Goal: Navigation & Orientation: Find specific page/section

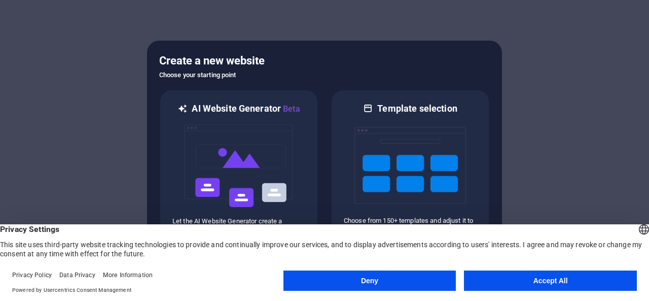
click at [570, 274] on button "Accept All" at bounding box center [550, 280] width 173 height 20
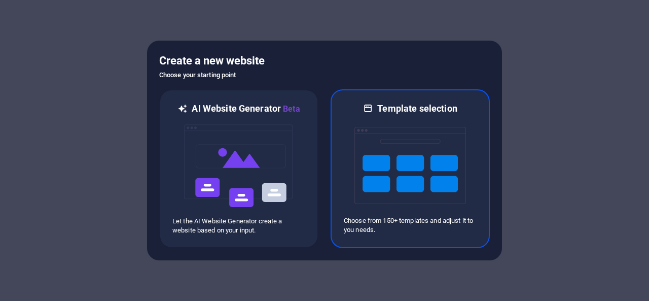
click at [444, 167] on img at bounding box center [411, 165] width 112 height 101
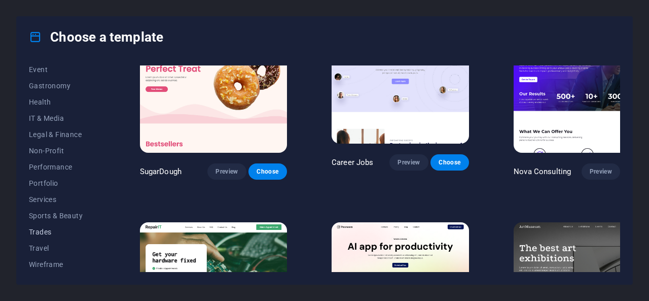
scroll to position [148, 0]
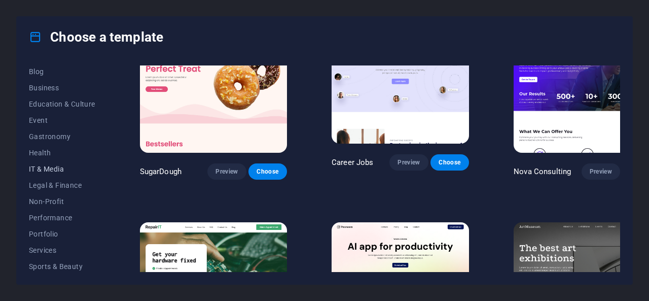
click at [57, 171] on span "IT & Media" at bounding box center [62, 169] width 66 height 8
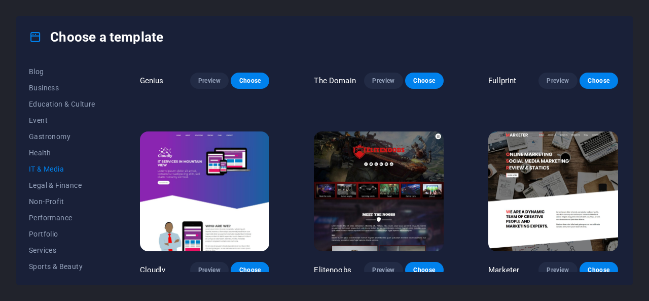
scroll to position [508, 0]
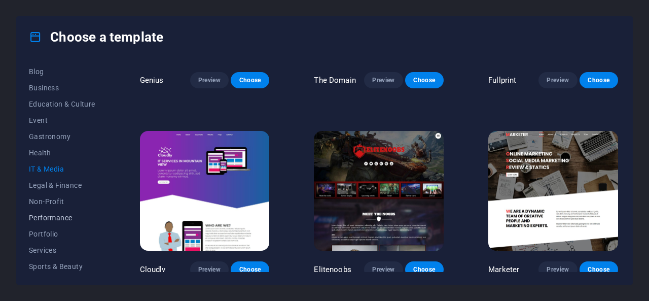
click at [49, 216] on span "Performance" at bounding box center [62, 218] width 66 height 8
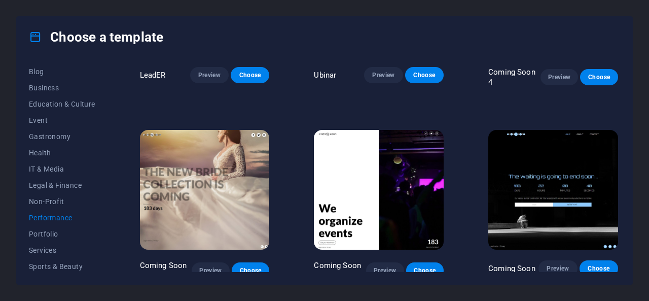
scroll to position [888, 0]
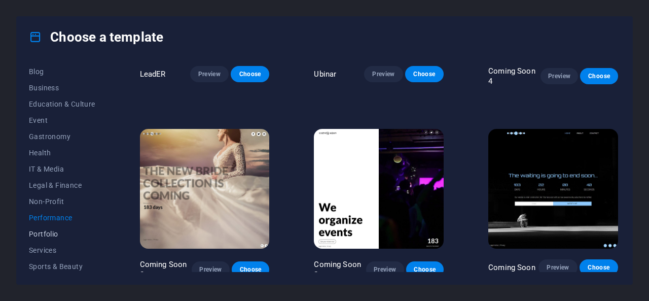
click at [55, 230] on span "Portfolio" at bounding box center [62, 234] width 66 height 8
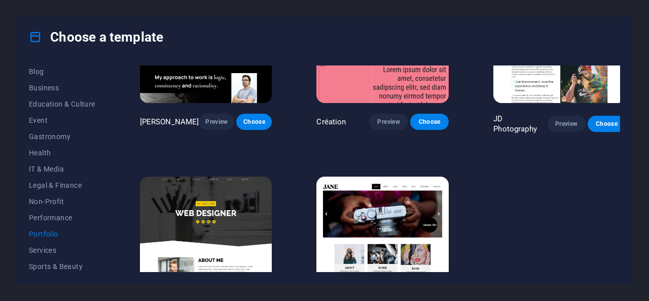
scroll to position [304, 0]
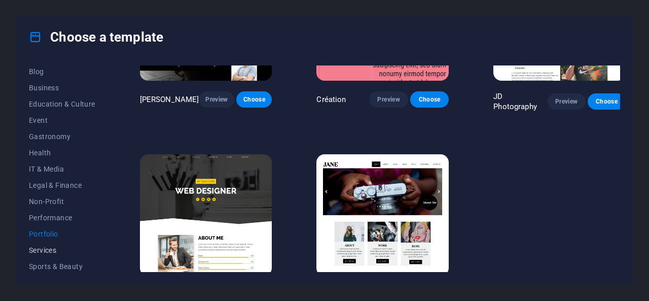
click at [54, 254] on button "Services" at bounding box center [62, 250] width 66 height 16
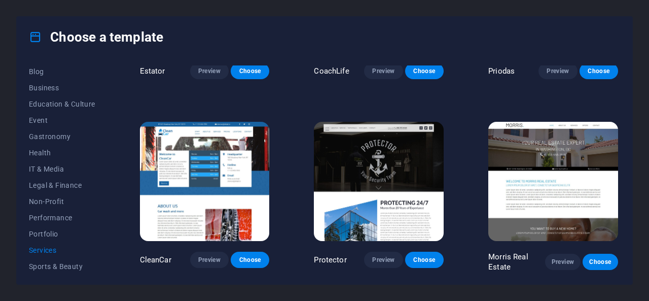
scroll to position [199, 0]
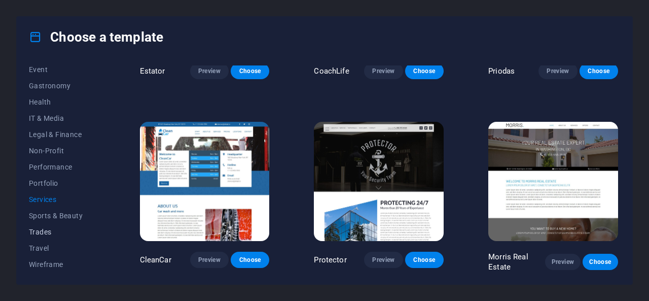
click at [44, 232] on span "Trades" at bounding box center [62, 232] width 66 height 8
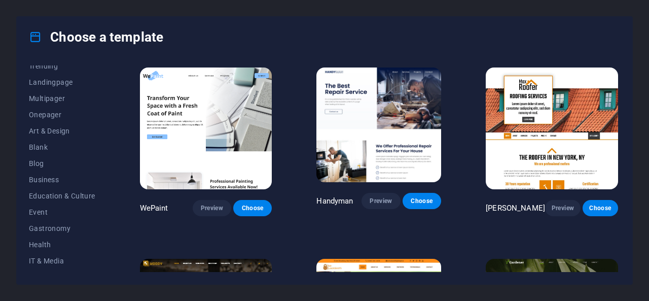
scroll to position [0, 0]
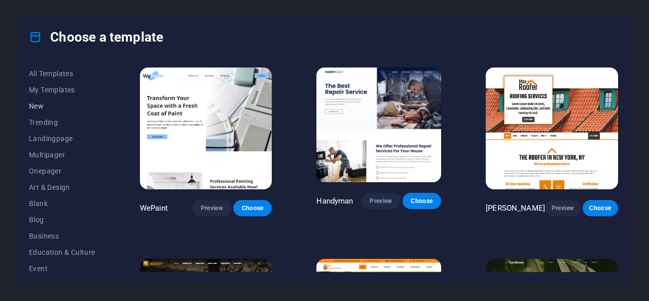
click at [50, 111] on button "New" at bounding box center [62, 106] width 66 height 16
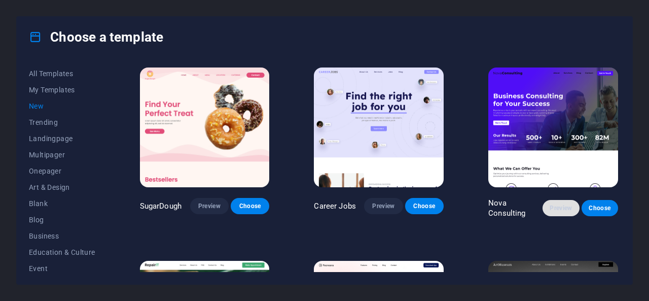
click at [568, 205] on span "Preview" at bounding box center [561, 208] width 20 height 8
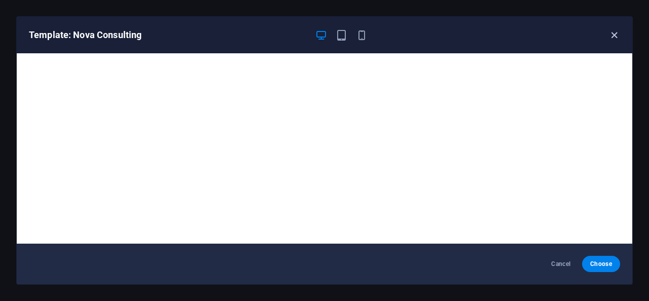
click at [614, 32] on icon "button" at bounding box center [615, 35] width 12 height 12
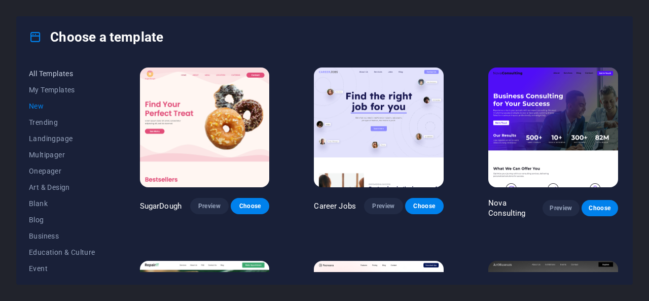
click at [70, 68] on button "All Templates" at bounding box center [62, 73] width 66 height 16
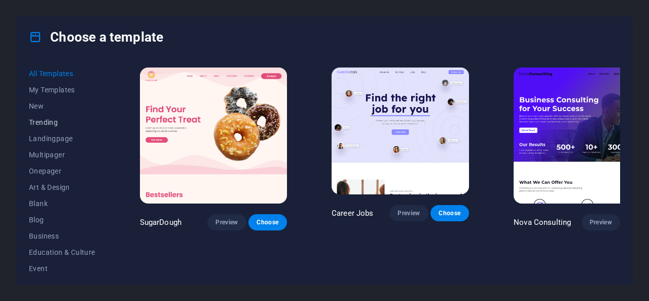
click at [57, 122] on span "Trending" at bounding box center [62, 122] width 66 height 8
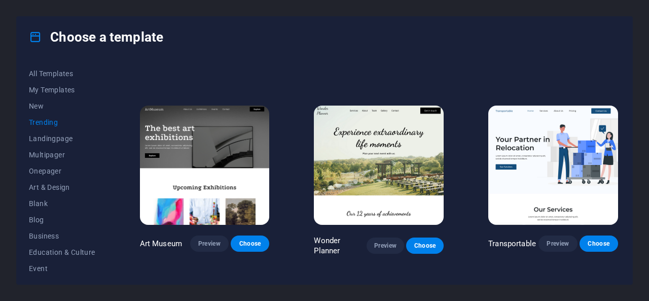
scroll to position [152, 0]
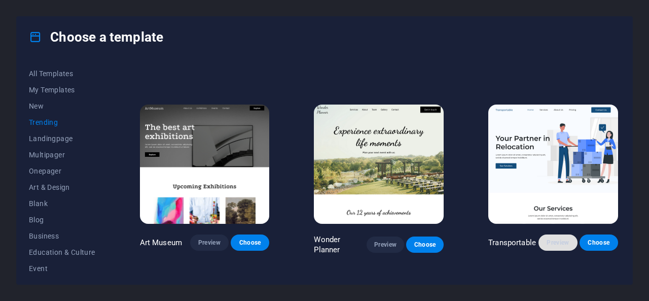
click at [558, 235] on button "Preview" at bounding box center [558, 242] width 39 height 16
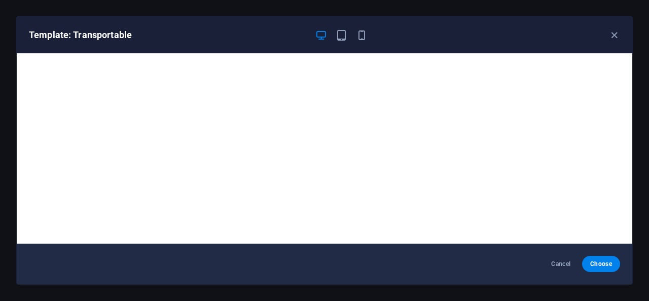
click at [611, 41] on div "Template: Transportable" at bounding box center [325, 35] width 616 height 37
click at [612, 34] on icon "button" at bounding box center [615, 35] width 12 height 12
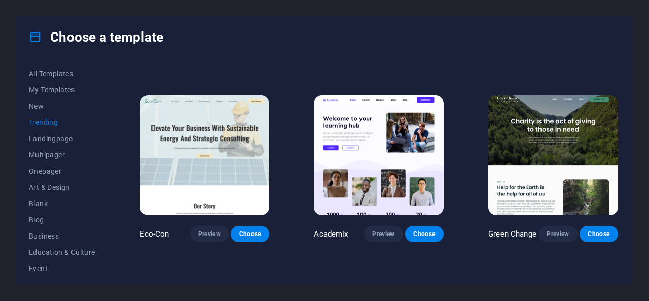
scroll to position [355, 0]
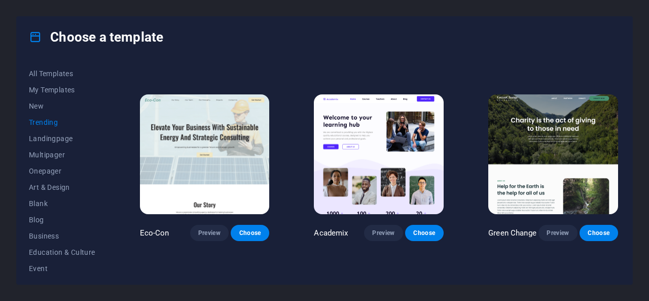
click at [537, 146] on img at bounding box center [554, 154] width 130 height 120
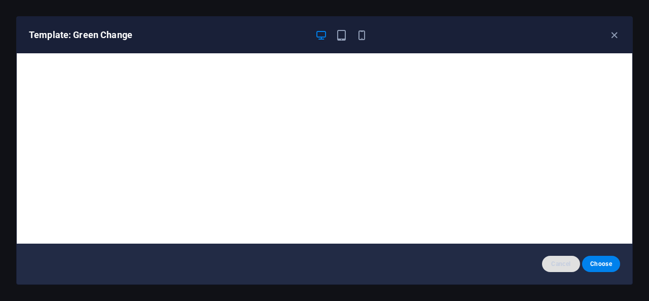
click at [553, 260] on span "Cancel" at bounding box center [561, 264] width 22 height 8
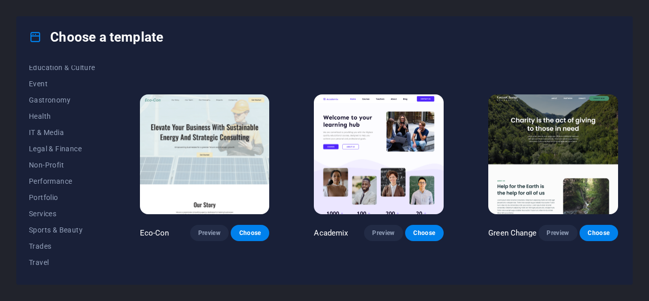
scroll to position [199, 0]
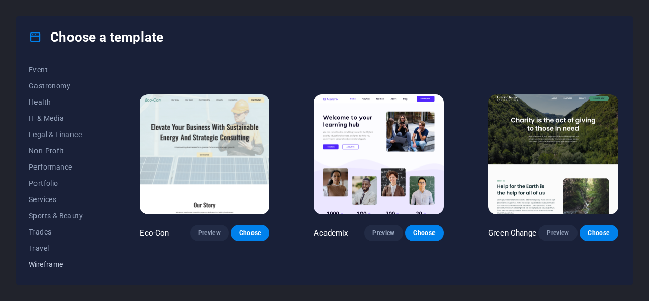
click at [48, 263] on span "Wireframe" at bounding box center [62, 264] width 66 height 8
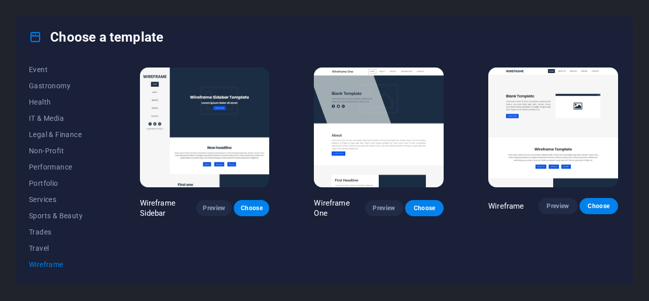
click at [586, 143] on img at bounding box center [554, 127] width 130 height 120
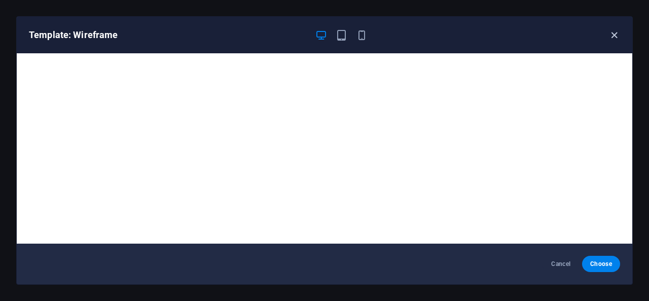
click at [617, 35] on icon "button" at bounding box center [615, 35] width 12 height 12
